Goal: Transaction & Acquisition: Purchase product/service

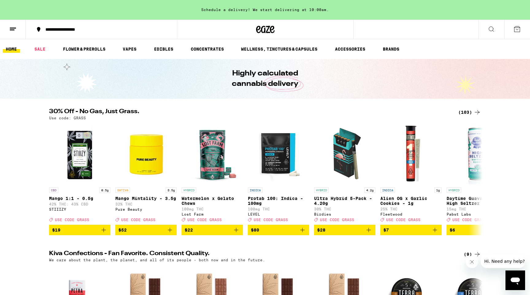
click at [467, 111] on div "(103)" at bounding box center [470, 112] width 23 height 7
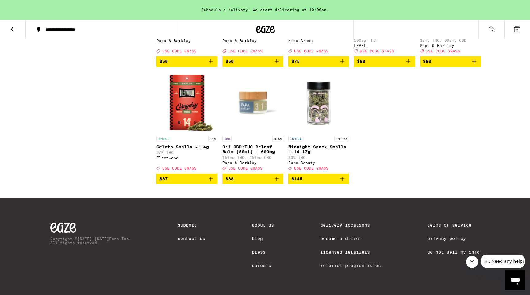
scroll to position [2443, 0]
